Goal: Information Seeking & Learning: Find specific page/section

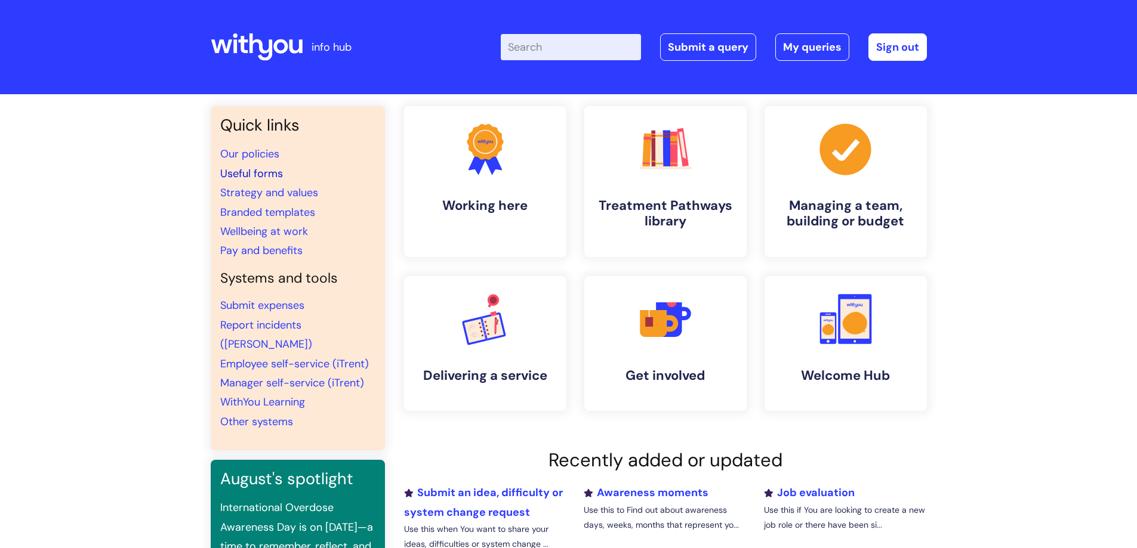
click at [265, 172] on link "Useful forms" at bounding box center [251, 174] width 63 height 14
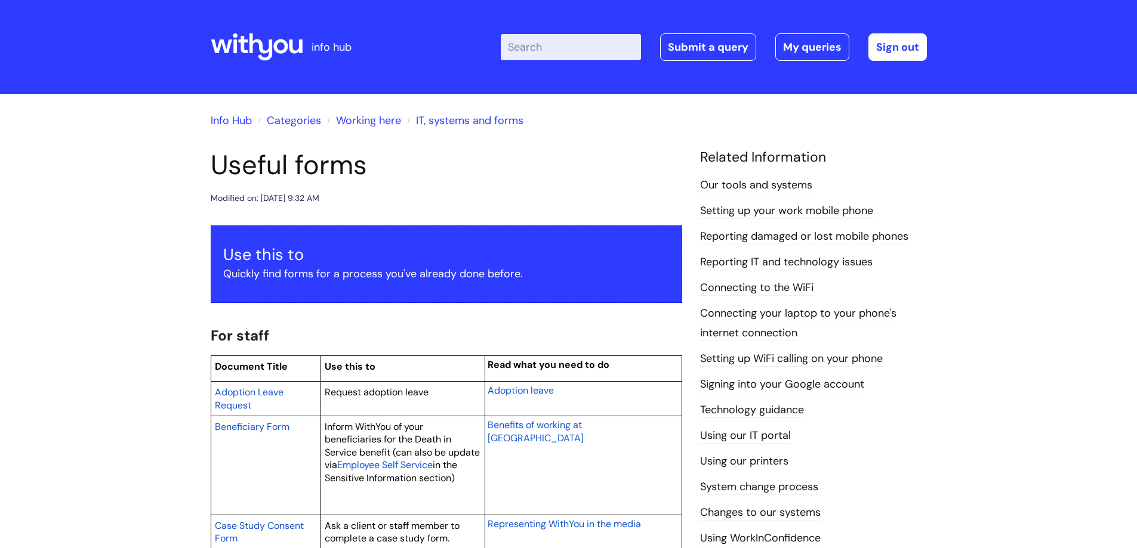
click at [534, 47] on input "Enter your search term here..." at bounding box center [571, 47] width 140 height 26
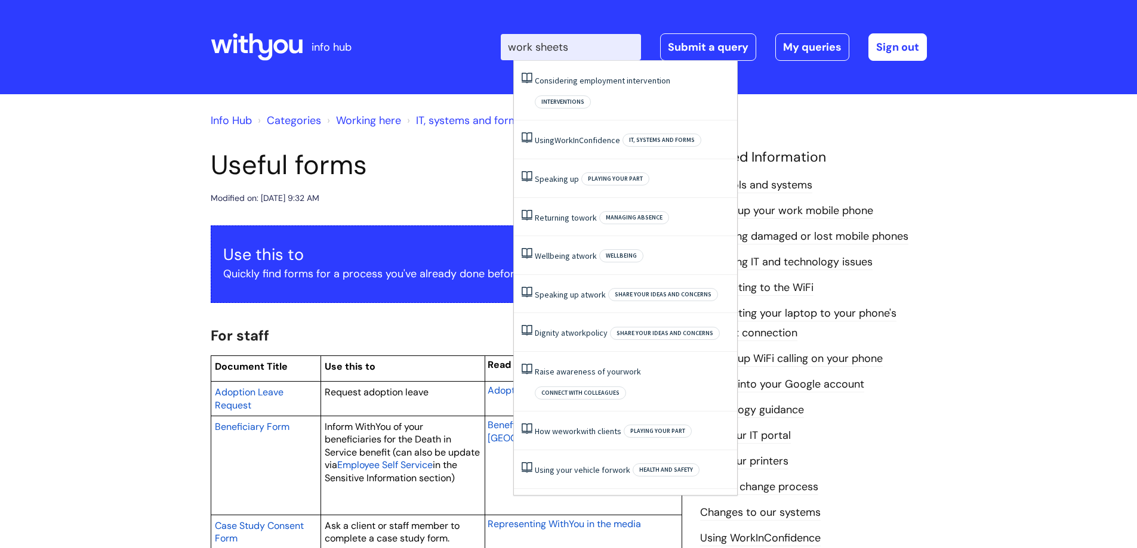
type input "work sheets"
click button "Search" at bounding box center [0, 0] width 0 height 0
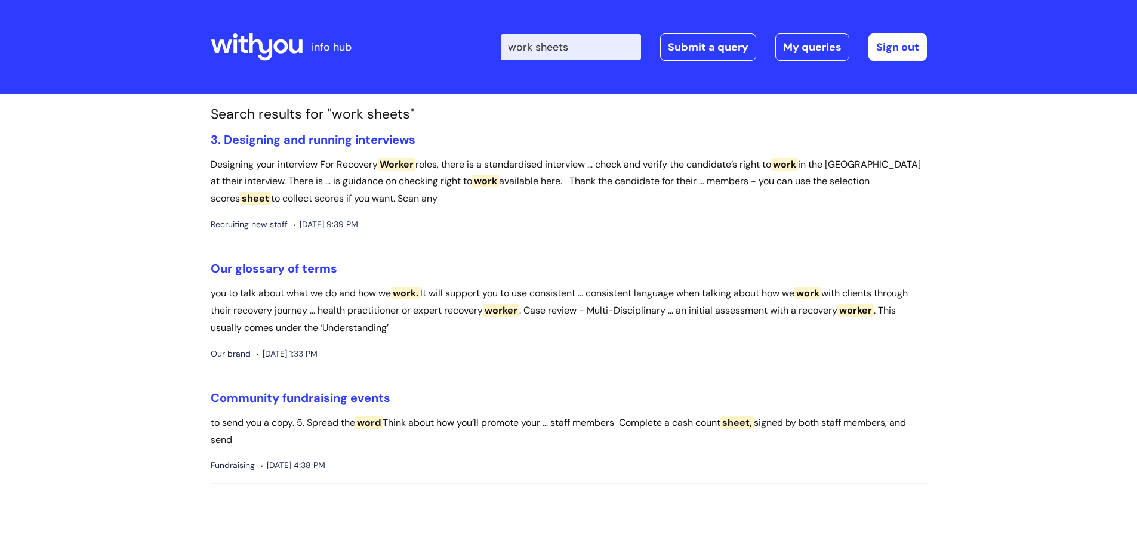
drag, startPoint x: 521, startPoint y: 44, endPoint x: 599, endPoint y: 48, distance: 78.3
click at [599, 48] on input "work sheets" at bounding box center [571, 47] width 140 height 26
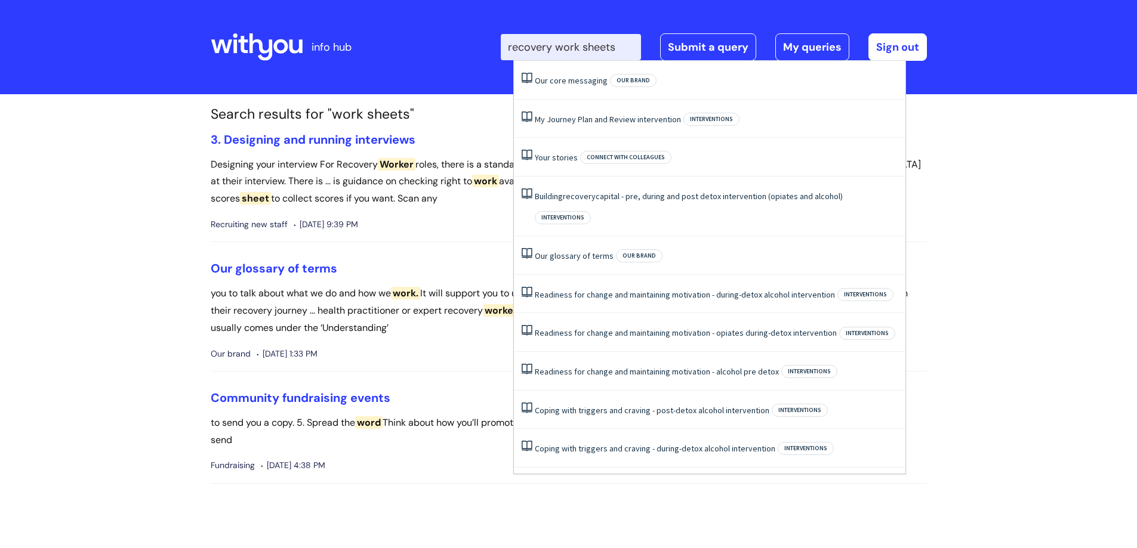
type input "recovery work sheets"
click button "Search" at bounding box center [0, 0] width 0 height 0
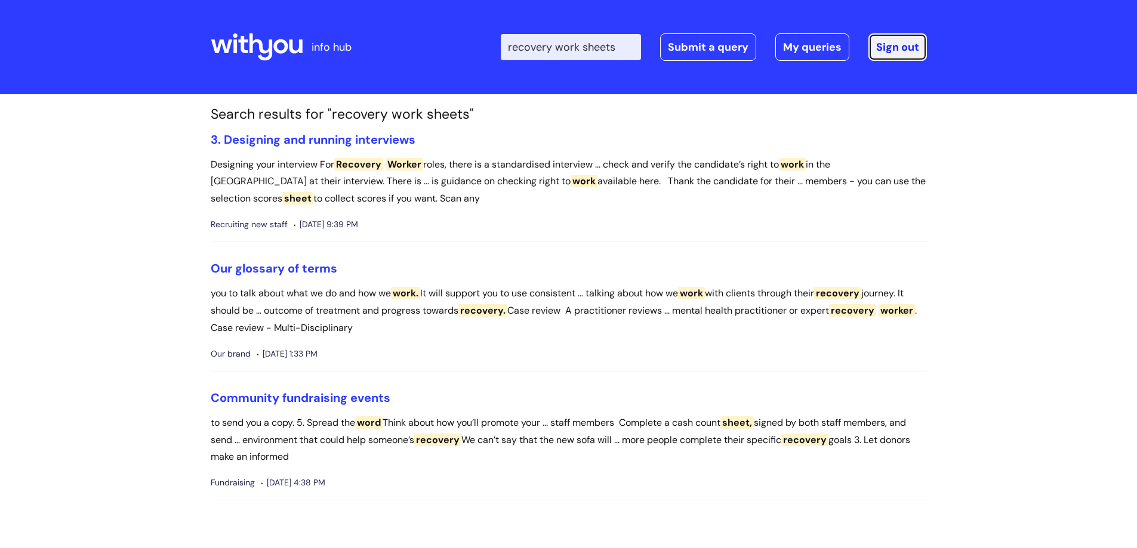
click at [908, 46] on link "Sign out" at bounding box center [897, 46] width 58 height 27
